Goal: Manage account settings

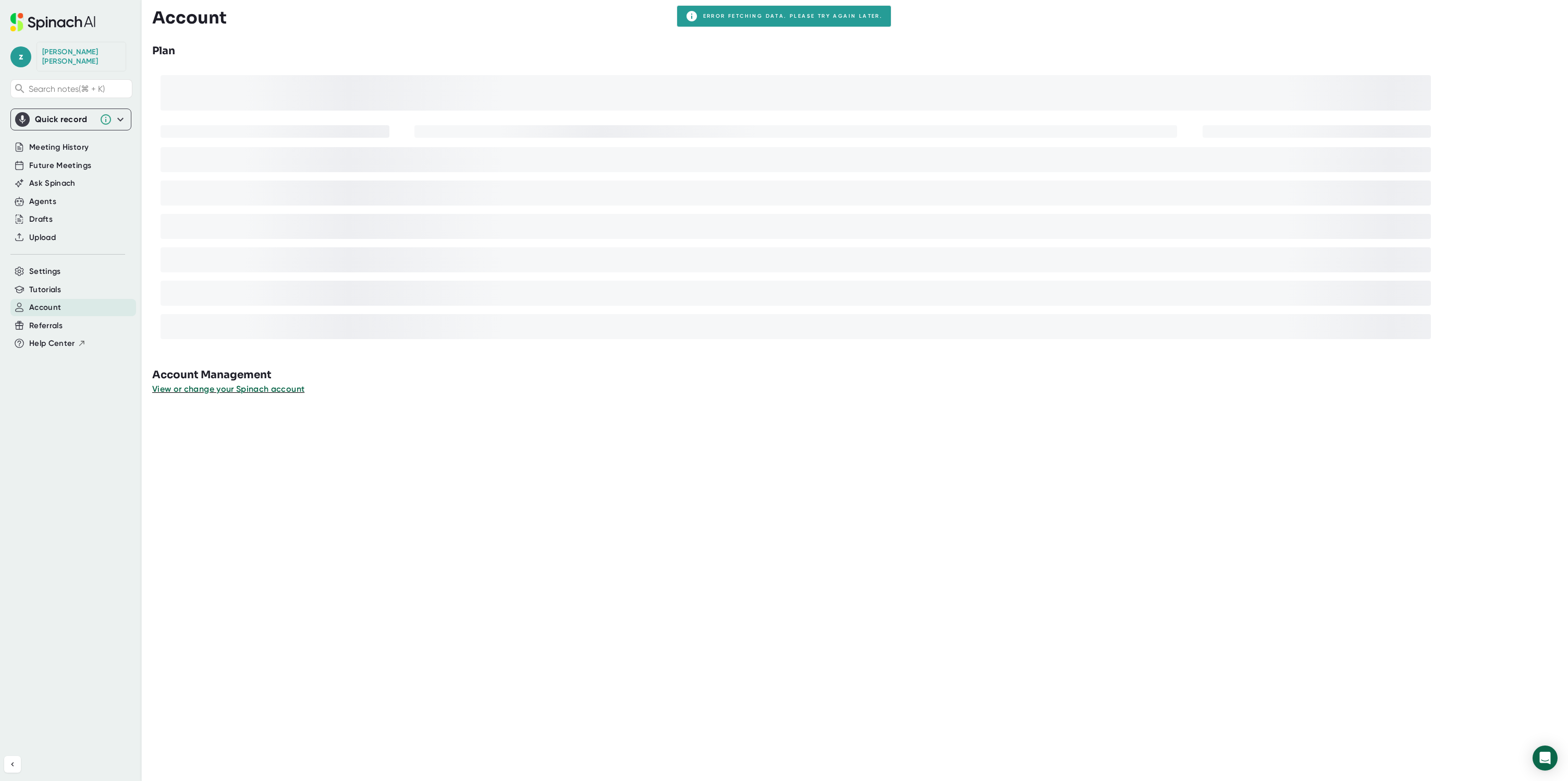
click at [76, 48] on div "Zach Crouthamel" at bounding box center [81, 57] width 78 height 18
click at [18, 51] on span "z" at bounding box center [21, 57] width 21 height 21
click at [54, 127] on button "Logout" at bounding box center [67, 120] width 103 height 18
click at [65, 47] on div "[PERSON_NAME]" at bounding box center [81, 56] width 90 height 30
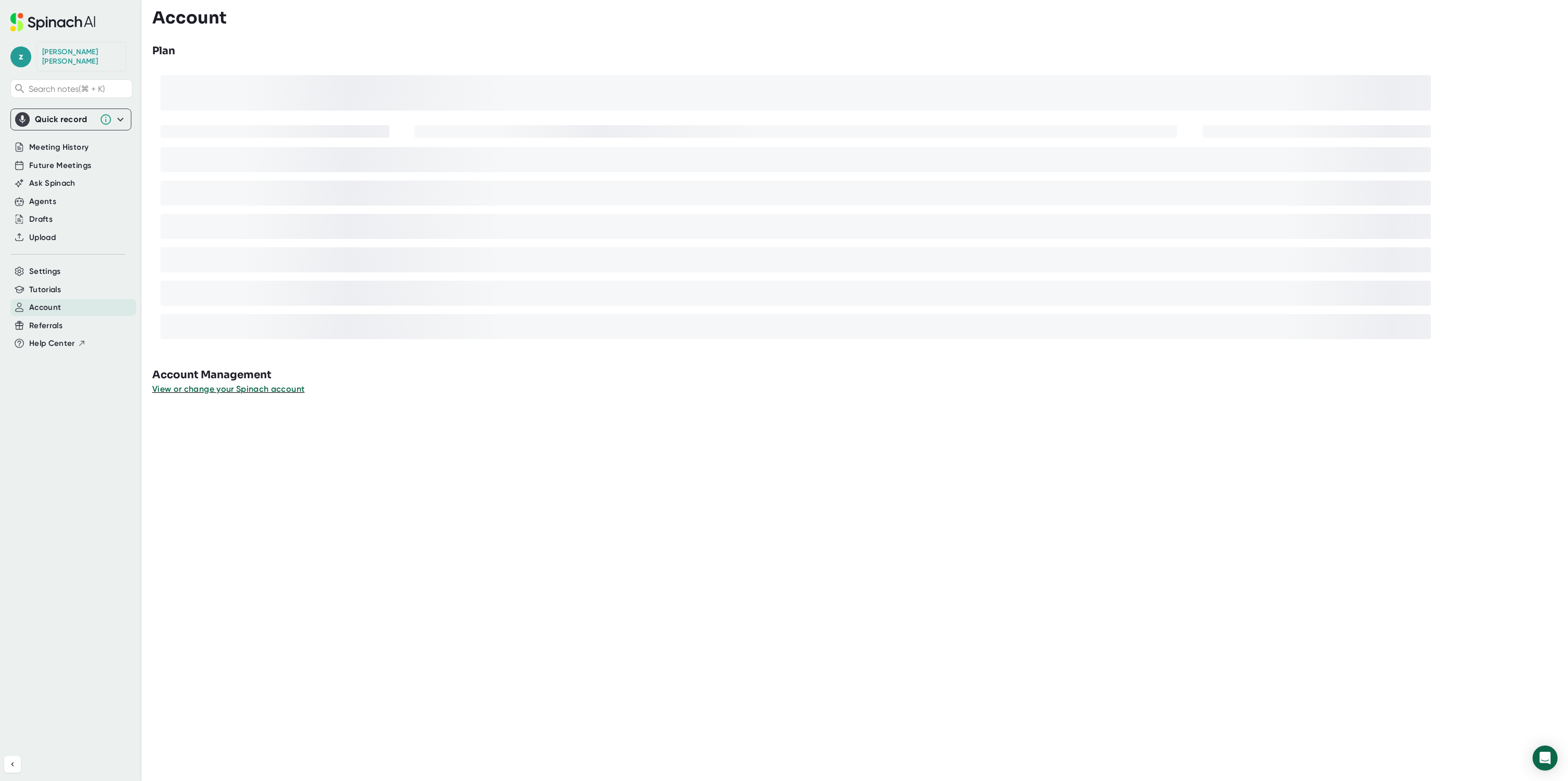
click at [87, 51] on div "[PERSON_NAME]" at bounding box center [81, 57] width 78 height 18
click at [75, 263] on div "Settings" at bounding box center [73, 271] width 126 height 17
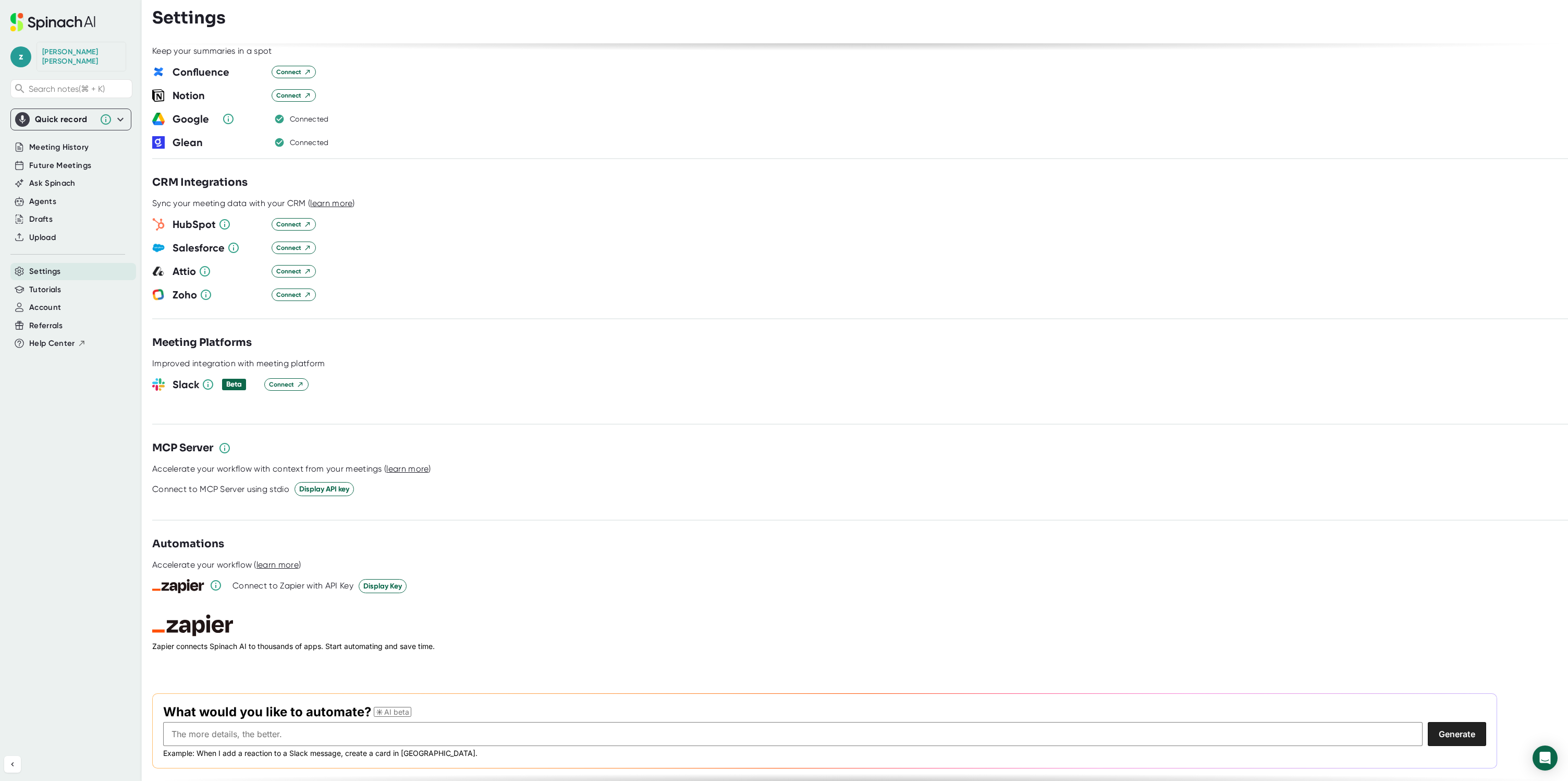
scroll to position [955, 0]
